Goal: Transaction & Acquisition: Book appointment/travel/reservation

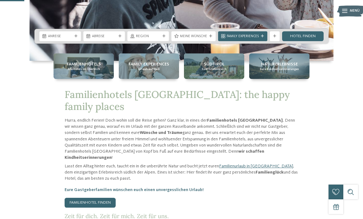
scroll to position [149, 0]
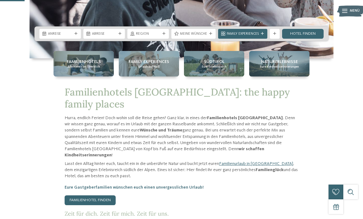
click at [83, 65] on span "Familienhotels" at bounding box center [84, 62] width 34 height 6
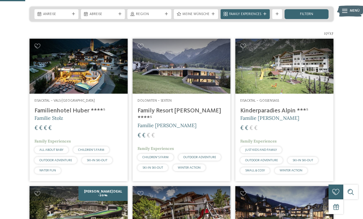
scroll to position [108, 0]
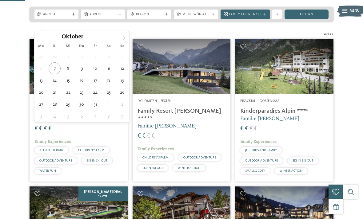
click at [126, 38] on span at bounding box center [124, 36] width 10 height 10
click at [122, 39] on icon at bounding box center [124, 38] width 4 height 4
type div "30.12.2025"
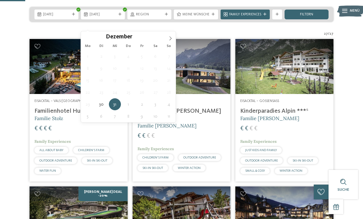
click at [169, 38] on icon at bounding box center [170, 38] width 4 height 4
type input "****"
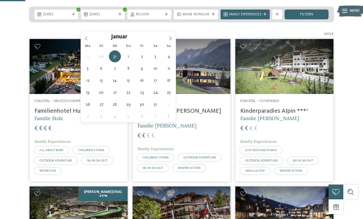
type div "03.01.2026"
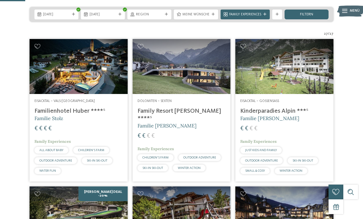
click at [312, 17] on span "filtern" at bounding box center [306, 15] width 13 height 4
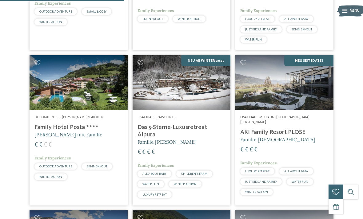
scroll to position [439, 0]
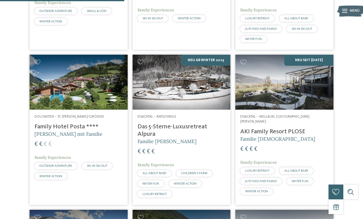
click at [290, 136] on h4 "AKI Family Resort PLOSE" at bounding box center [284, 131] width 88 height 7
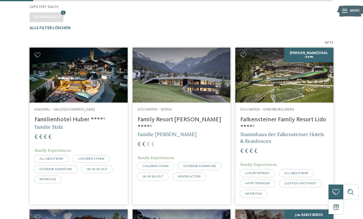
scroll to position [131, 0]
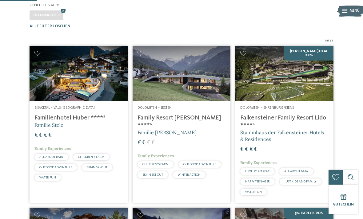
click at [58, 122] on h4 "Familienhotel Huber ****ˢ" at bounding box center [78, 117] width 88 height 7
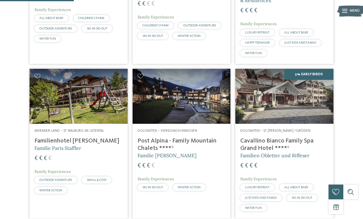
scroll to position [270, 0]
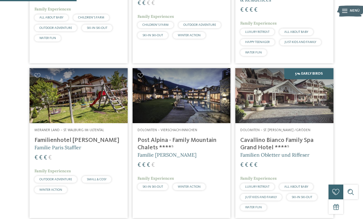
click at [100, 102] on img at bounding box center [79, 95] width 98 height 55
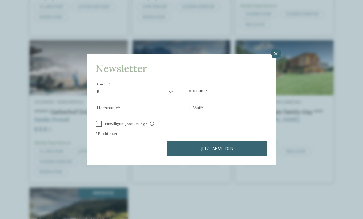
scroll to position [900, 0]
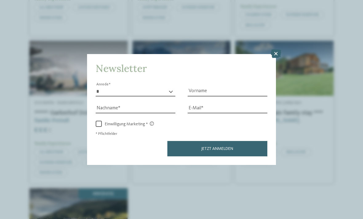
click at [279, 50] on icon at bounding box center [276, 54] width 10 height 9
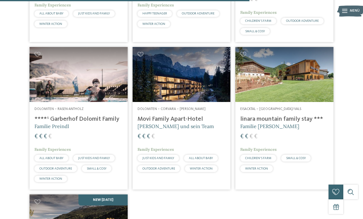
scroll to position [894, 0]
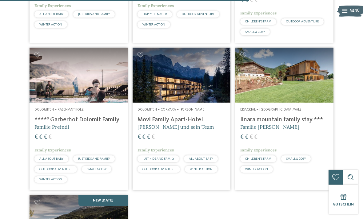
click at [86, 116] on h4 "****ˢ Garberhof Dolomit Family" at bounding box center [78, 119] width 88 height 7
click at [95, 118] on h4 "****ˢ Garberhof Dolomit Family" at bounding box center [78, 119] width 88 height 7
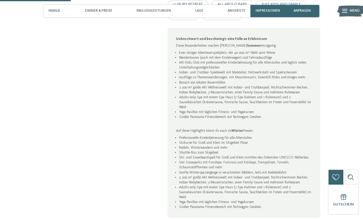
scroll to position [337, 0]
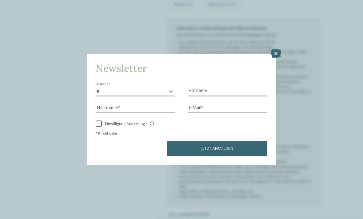
click at [274, 50] on icon at bounding box center [276, 54] width 10 height 9
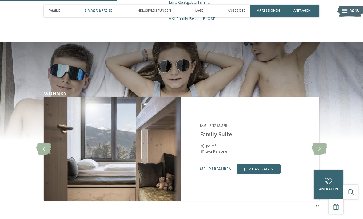
scroll to position [561, 0]
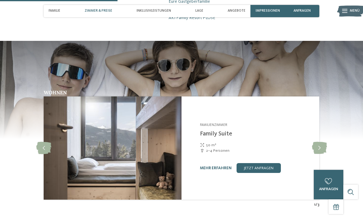
click at [319, 142] on icon at bounding box center [319, 148] width 15 height 12
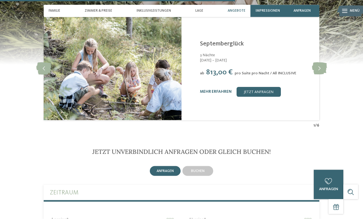
scroll to position [1123, 0]
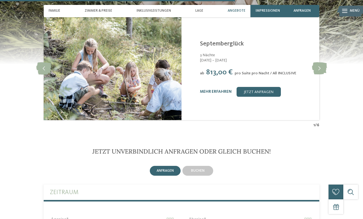
click at [341, 9] on img at bounding box center [350, 11] width 27 height 14
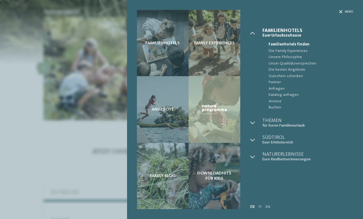
click at [21, 157] on div "Familienhotels Family Experiences Angebote" at bounding box center [181, 109] width 363 height 219
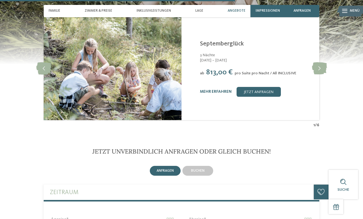
click at [274, 10] on span "Impressionen" at bounding box center [268, 11] width 24 height 4
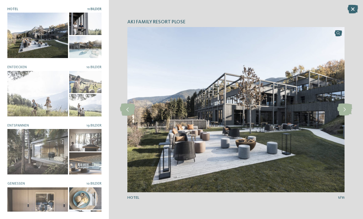
click at [349, 142] on div "AKI Family Resort PLOSE slide 1 of 11 1" at bounding box center [236, 109] width 254 height 219
click at [345, 116] on icon at bounding box center [344, 110] width 15 height 12
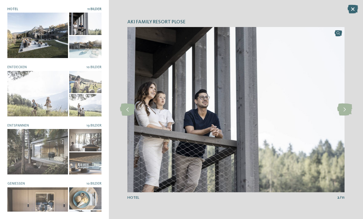
click at [346, 115] on icon at bounding box center [344, 110] width 15 height 12
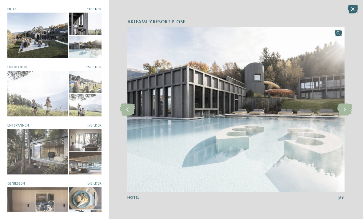
click at [345, 116] on icon at bounding box center [344, 110] width 15 height 12
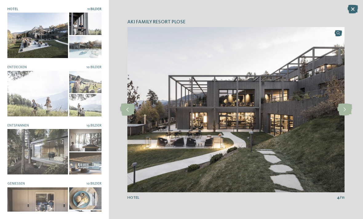
click at [345, 116] on icon at bounding box center [344, 110] width 15 height 12
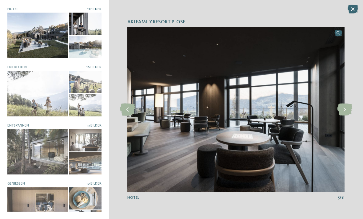
click at [345, 116] on icon at bounding box center [344, 110] width 15 height 12
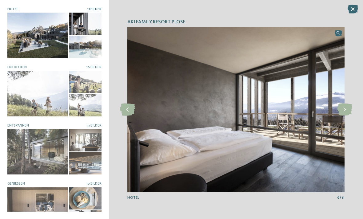
click at [349, 116] on icon at bounding box center [344, 110] width 15 height 12
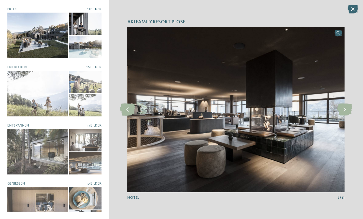
click at [347, 116] on icon at bounding box center [344, 110] width 15 height 12
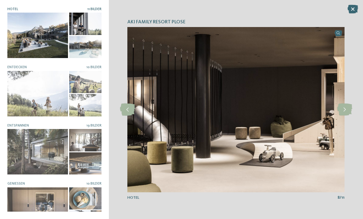
click at [349, 116] on icon at bounding box center [344, 110] width 15 height 12
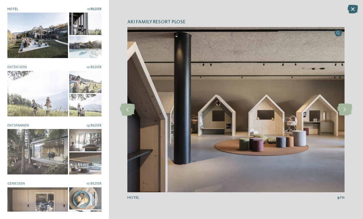
click at [341, 116] on icon at bounding box center [344, 110] width 15 height 12
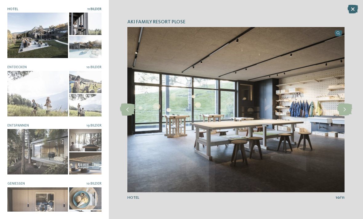
click at [344, 116] on icon at bounding box center [344, 110] width 15 height 12
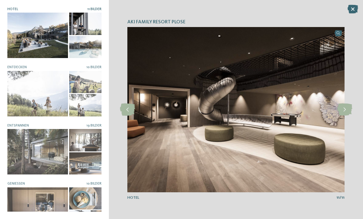
click at [343, 116] on icon at bounding box center [344, 110] width 15 height 12
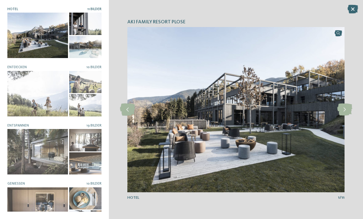
click at [345, 116] on icon at bounding box center [344, 110] width 15 height 12
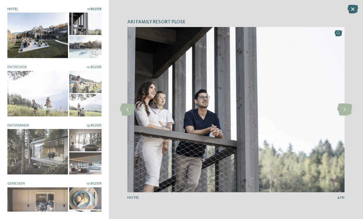
click at [345, 116] on icon at bounding box center [344, 110] width 15 height 12
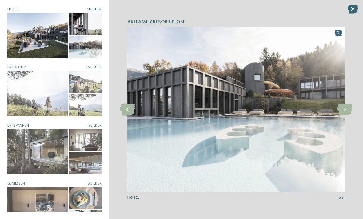
click at [351, 9] on icon at bounding box center [352, 9] width 10 height 9
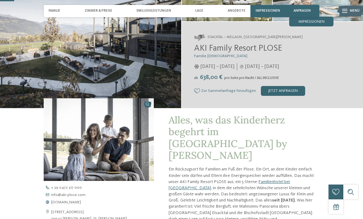
scroll to position [67, 0]
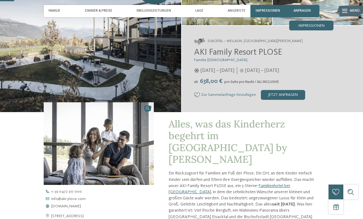
click at [56, 208] on span "www.aki-plose.com" at bounding box center [66, 207] width 30 height 4
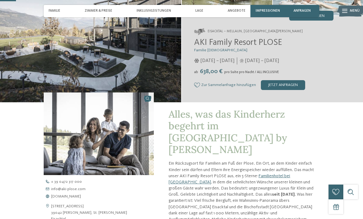
scroll to position [0, 0]
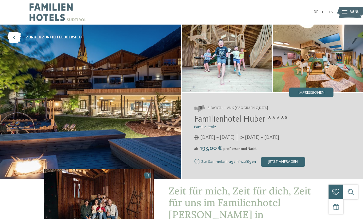
click at [228, 58] on img at bounding box center [227, 59] width 90 height 68
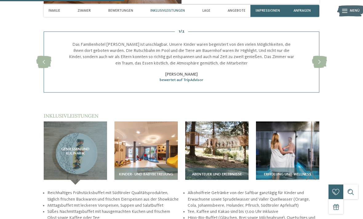
scroll to position [707, 0]
click at [162, 131] on img at bounding box center [145, 152] width 63 height 63
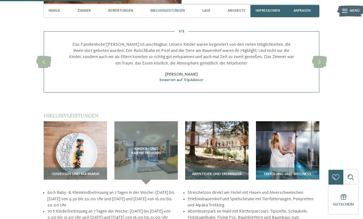
scroll to position [707, 0]
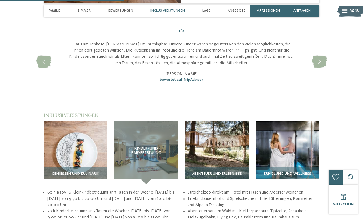
click at [220, 130] on img at bounding box center [216, 152] width 63 height 63
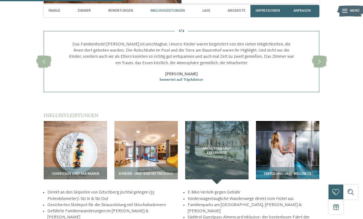
click at [158, 129] on img at bounding box center [145, 152] width 63 height 63
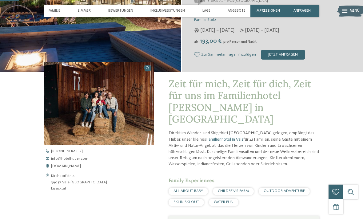
scroll to position [108, 0]
click at [61, 166] on span "www.hotelhuber.com" at bounding box center [66, 166] width 30 height 4
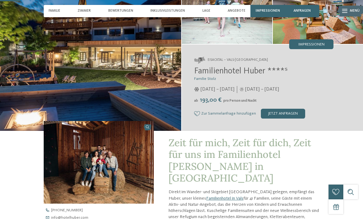
scroll to position [0, 0]
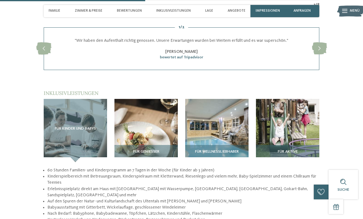
scroll to position [688, 0]
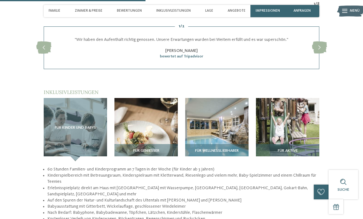
click at [284, 105] on img at bounding box center [287, 129] width 63 height 63
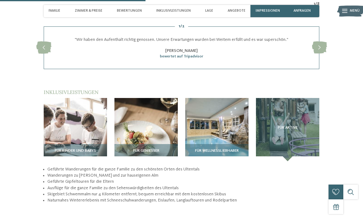
click at [296, 106] on div "Für Aktive" at bounding box center [287, 129] width 63 height 63
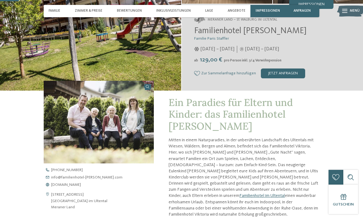
scroll to position [90, 0]
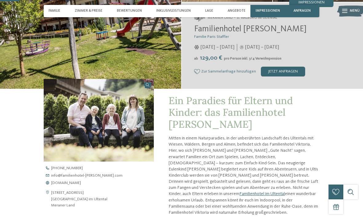
click at [81, 184] on span "[DOMAIN_NAME]" at bounding box center [66, 183] width 30 height 4
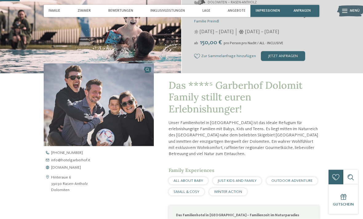
scroll to position [106, 0]
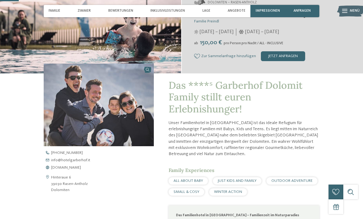
click at [78, 169] on span "[DOMAIN_NAME]" at bounding box center [66, 168] width 30 height 4
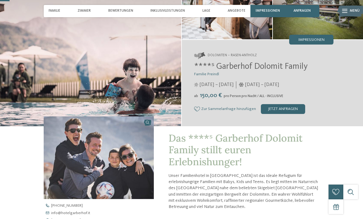
scroll to position [53, 0]
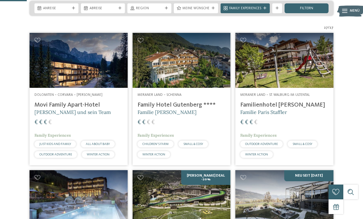
scroll to position [114, 0]
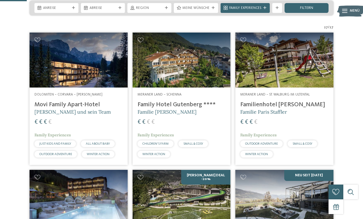
click at [211, 211] on img at bounding box center [182, 197] width 98 height 55
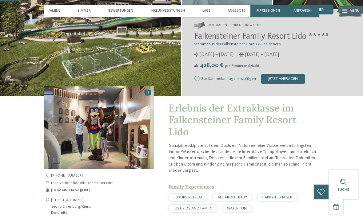
scroll to position [89, 0]
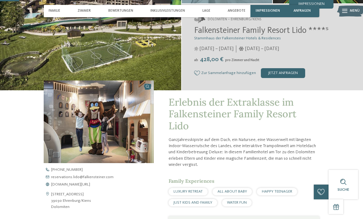
click at [90, 185] on span "[DOMAIN_NAME][URL]" at bounding box center [70, 185] width 39 height 4
